Goal: Information Seeking & Learning: Learn about a topic

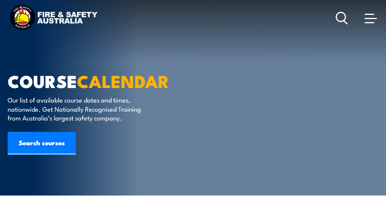
click at [48, 150] on link "Search courses" at bounding box center [42, 143] width 68 height 23
click at [39, 137] on link "Search courses" at bounding box center [42, 143] width 68 height 23
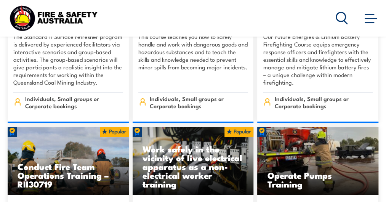
scroll to position [1039, 0]
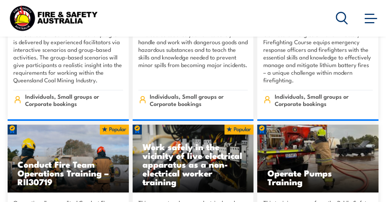
click at [338, 11] on div at bounding box center [357, 17] width 43 height 15
click at [338, 13] on icon at bounding box center [342, 18] width 12 height 13
